Goal: Use online tool/utility: Utilize a website feature to perform a specific function

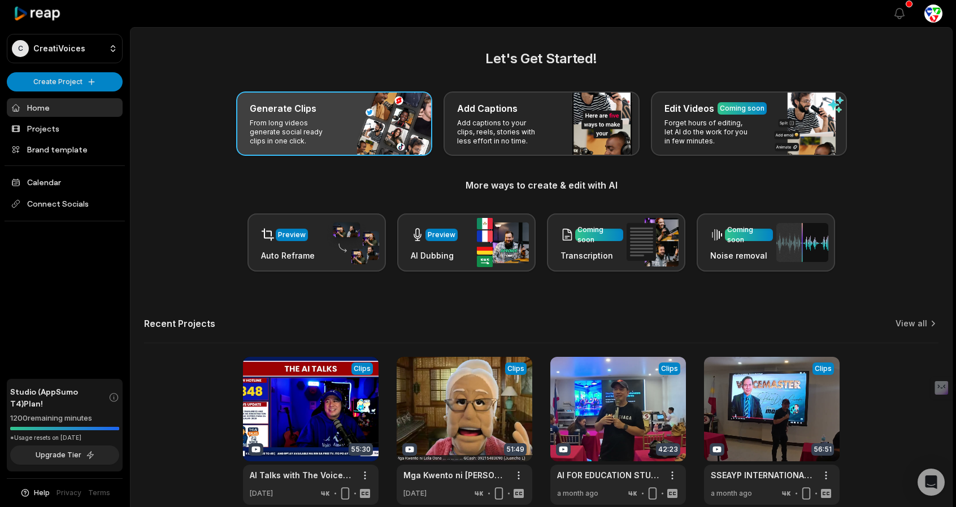
click at [304, 117] on div "Generate Clips From long videos generate social ready clips in one click." at bounding box center [334, 124] width 196 height 64
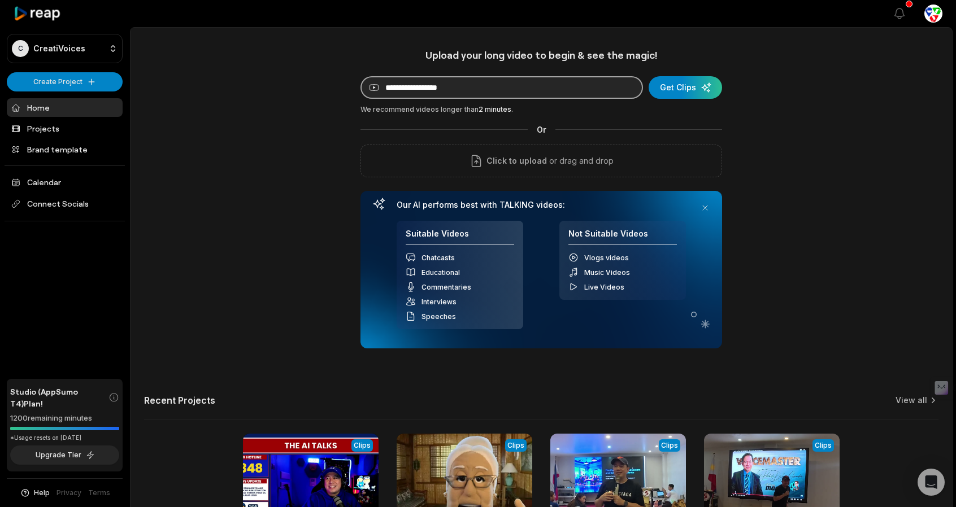
click at [549, 97] on input at bounding box center [501, 87] width 283 height 23
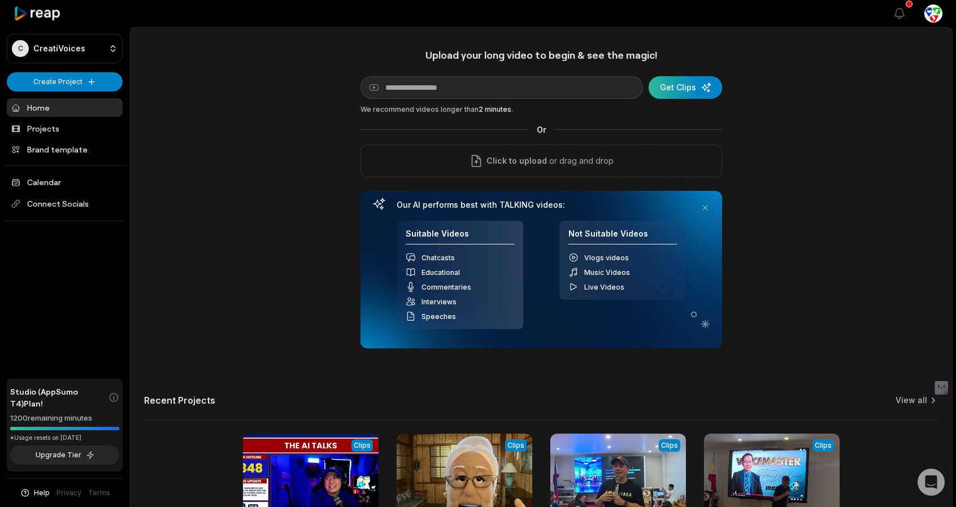
click at [676, 91] on div "submit" at bounding box center [685, 87] width 73 height 23
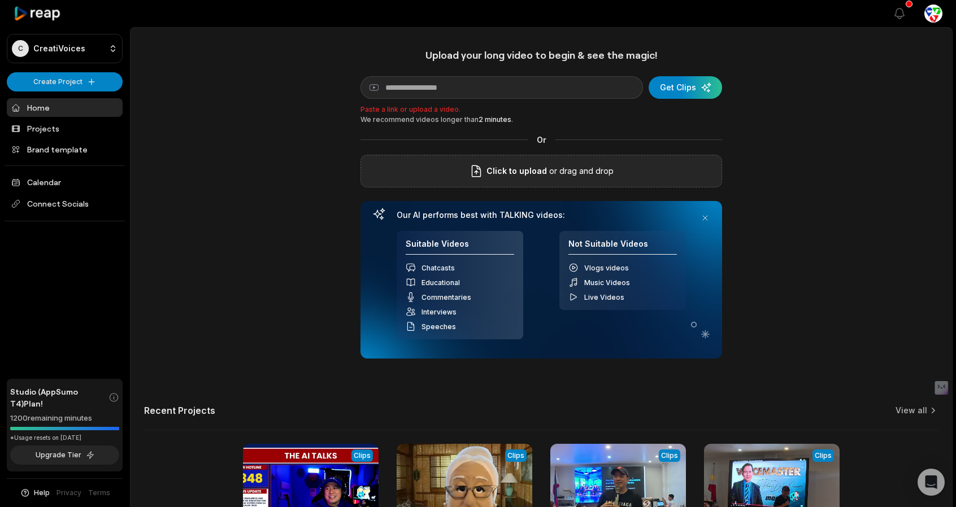
click at [497, 179] on div "Click to upload or drag and drop" at bounding box center [541, 171] width 362 height 33
